Goal: Information Seeking & Learning: Find specific page/section

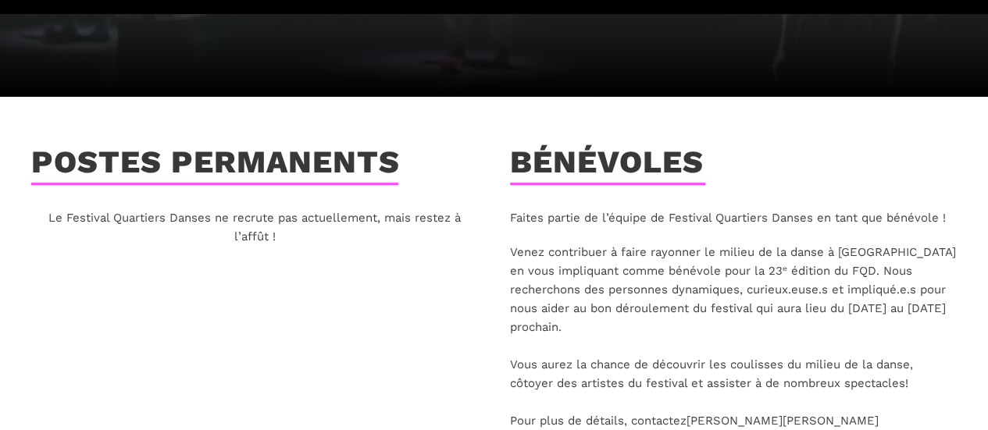
scroll to position [234, 0]
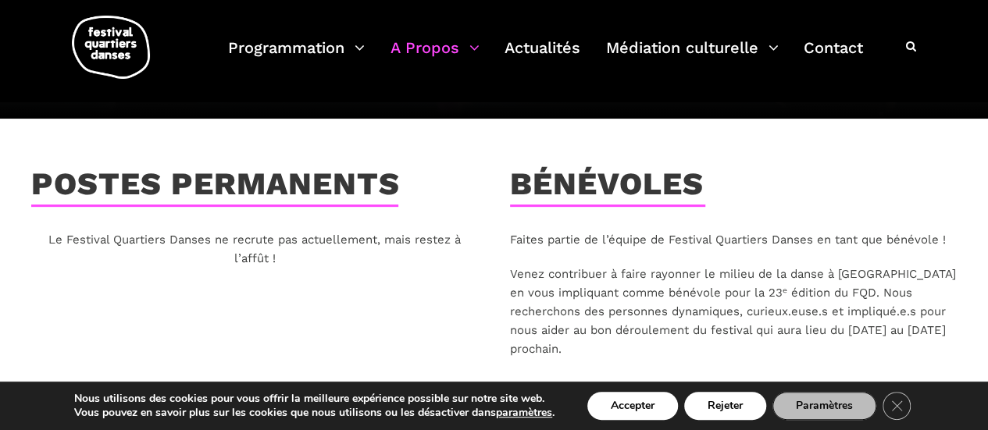
scroll to position [234, 0]
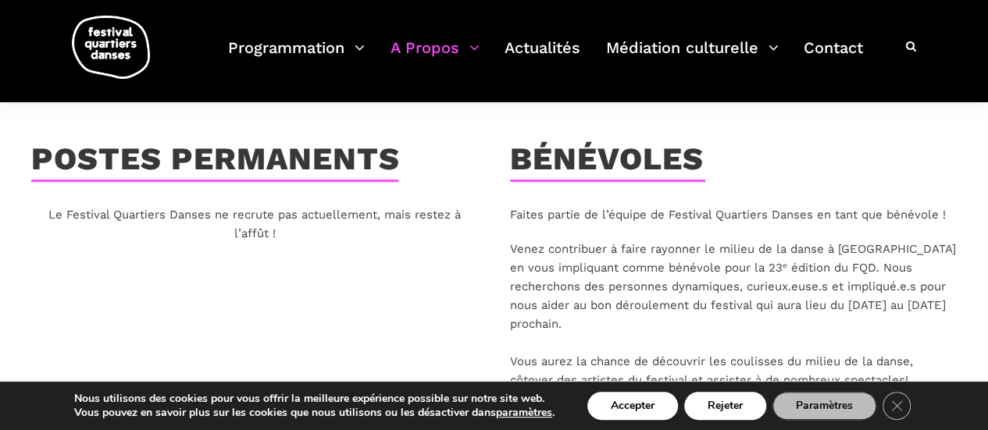
click at [244, 230] on p "Le Festival Quartiers Danses ne recrute pas actuellement, mais restez à l’affût…" at bounding box center [255, 223] width 448 height 37
click at [270, 147] on h3 "Postes permanents" at bounding box center [215, 160] width 369 height 39
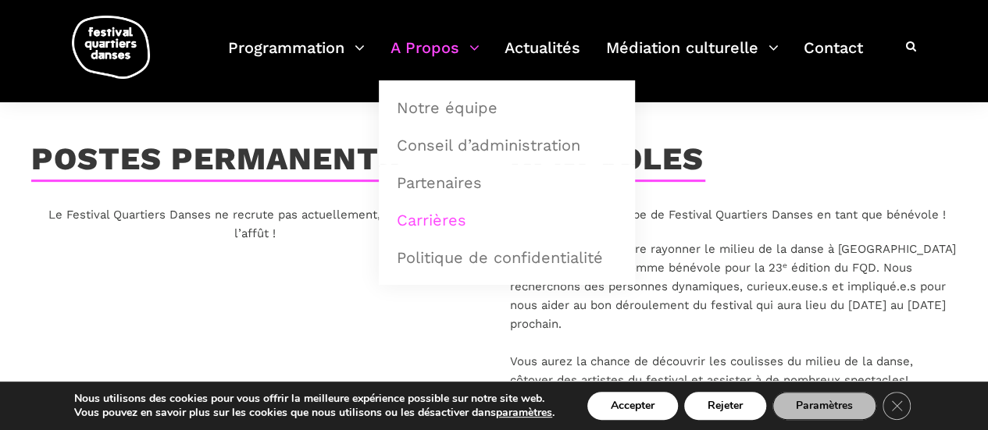
click at [431, 223] on link "Carrières" at bounding box center [506, 220] width 239 height 36
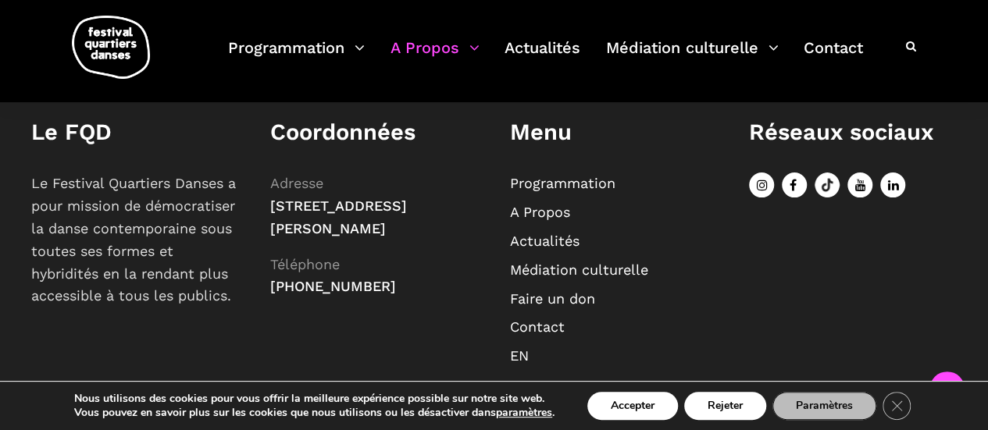
scroll to position [805, 0]
